Goal: Transaction & Acquisition: Purchase product/service

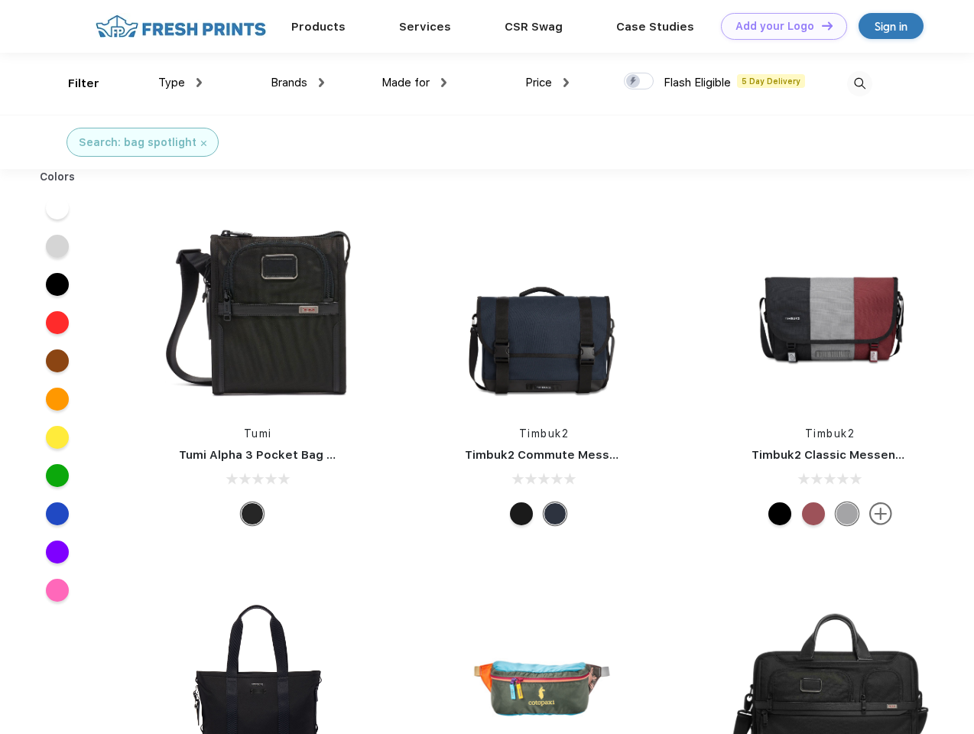
scroll to position [1, 0]
click at [779, 26] on link "Add your Logo Design Tool" at bounding box center [784, 26] width 126 height 27
click at [0, 0] on div "Design Tool" at bounding box center [0, 0] width 0 height 0
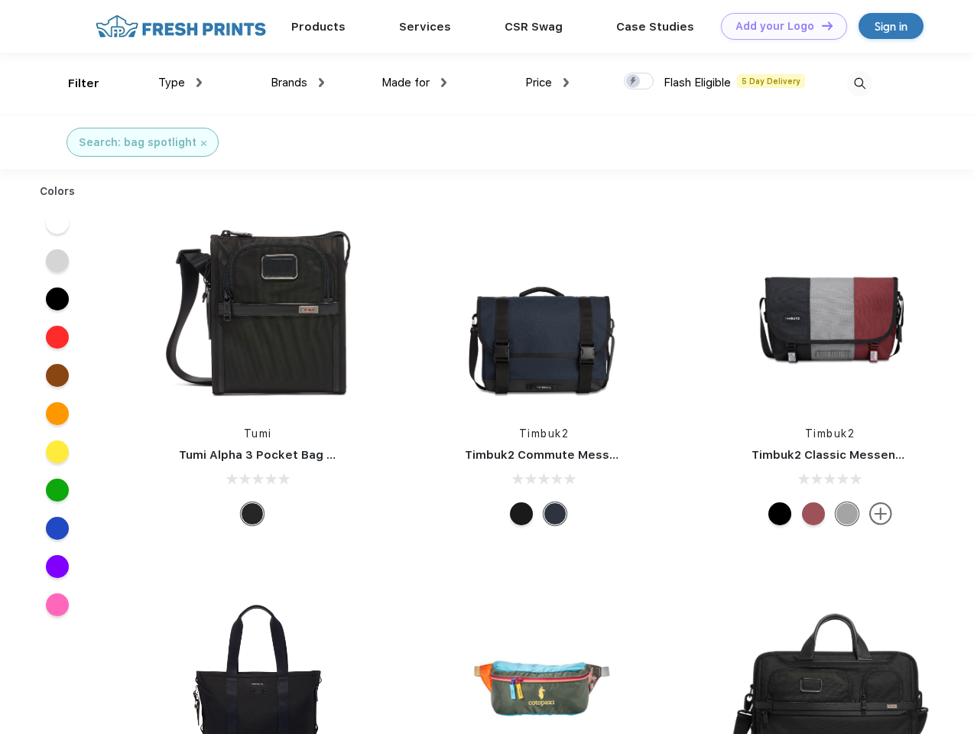
click at [821, 25] on link "Add your Logo Design Tool" at bounding box center [784, 26] width 126 height 27
click at [73, 83] on div "Filter" at bounding box center [83, 84] width 31 height 18
click at [180, 83] on span "Type" at bounding box center [171, 83] width 27 height 14
click at [298, 83] on span "Brands" at bounding box center [289, 83] width 37 height 14
click at [415, 83] on span "Made for" at bounding box center [406, 83] width 48 height 14
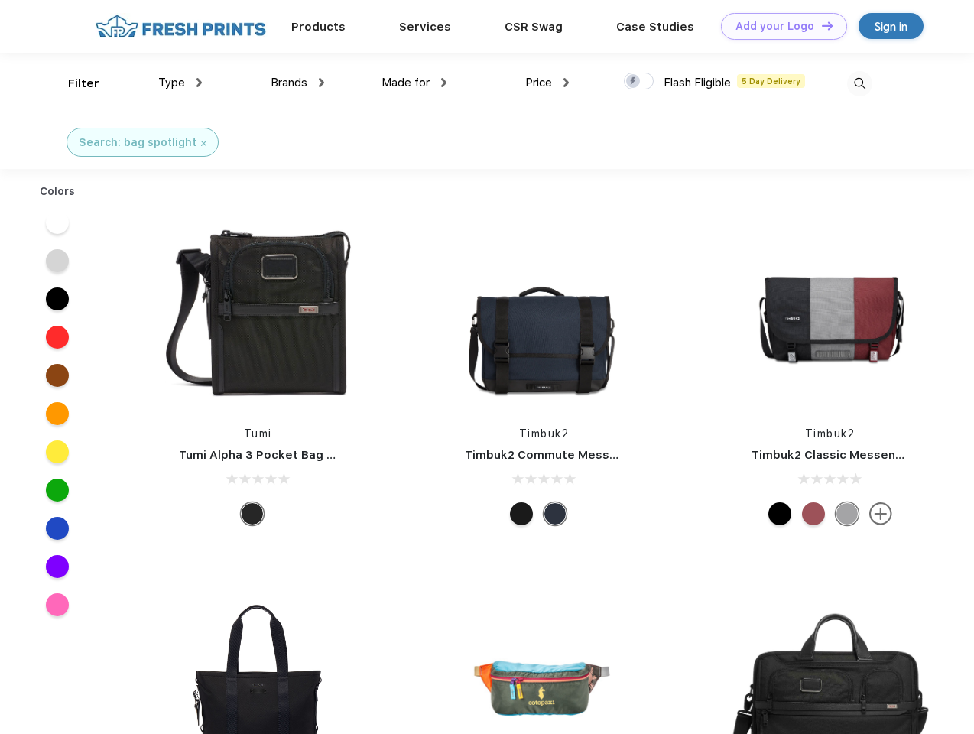
click at [548, 83] on span "Price" at bounding box center [538, 83] width 27 height 14
click at [639, 82] on div at bounding box center [639, 81] width 30 height 17
click at [634, 82] on input "checkbox" at bounding box center [629, 77] width 10 height 10
click at [860, 83] on img at bounding box center [859, 83] width 25 height 25
